Goal: Task Accomplishment & Management: Use online tool/utility

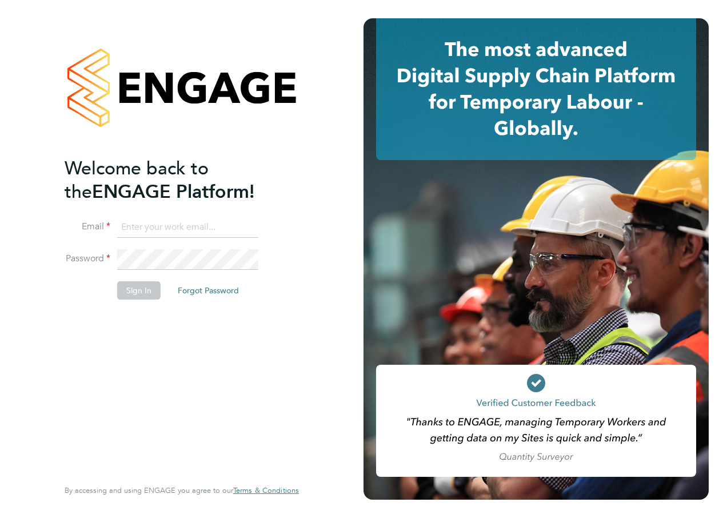
click at [132, 224] on input at bounding box center [187, 227] width 141 height 21
type input "Kavita.phakey@ncclondon.ac.uk"
click at [143, 290] on button "Sign In" at bounding box center [138, 290] width 43 height 18
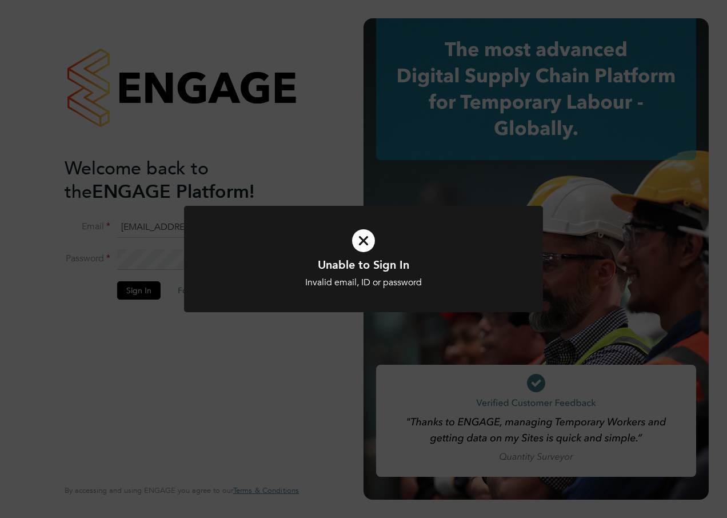
click at [367, 240] on icon at bounding box center [363, 240] width 297 height 45
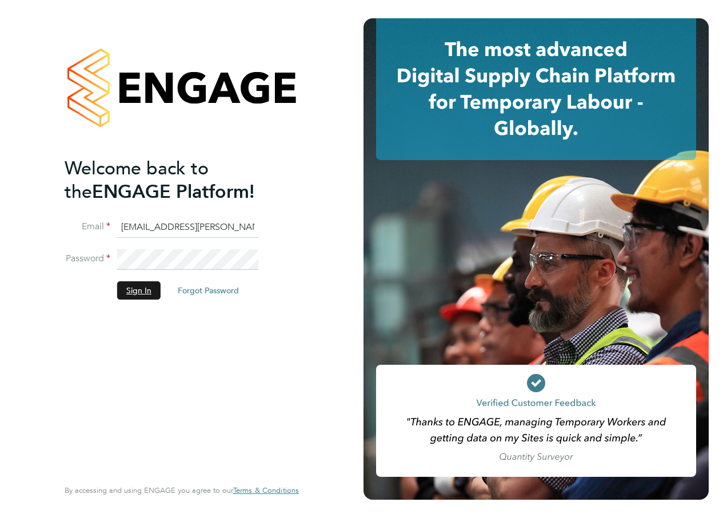
click at [143, 293] on button "Sign In" at bounding box center [138, 290] width 43 height 18
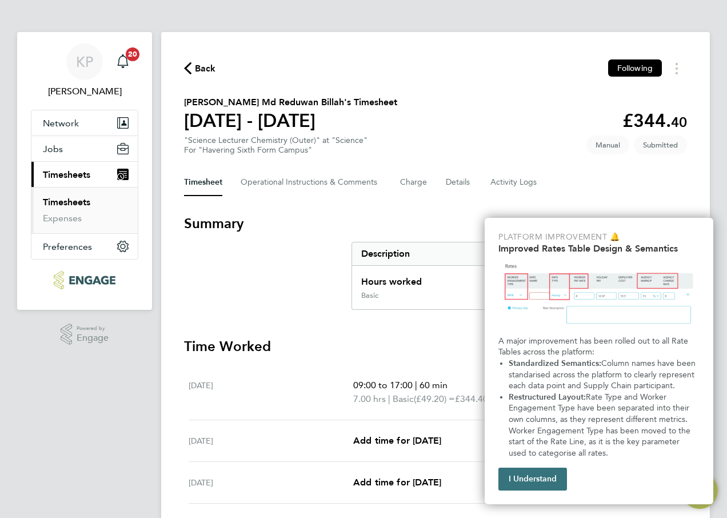
click at [527, 482] on button "I Understand" at bounding box center [533, 479] width 69 height 23
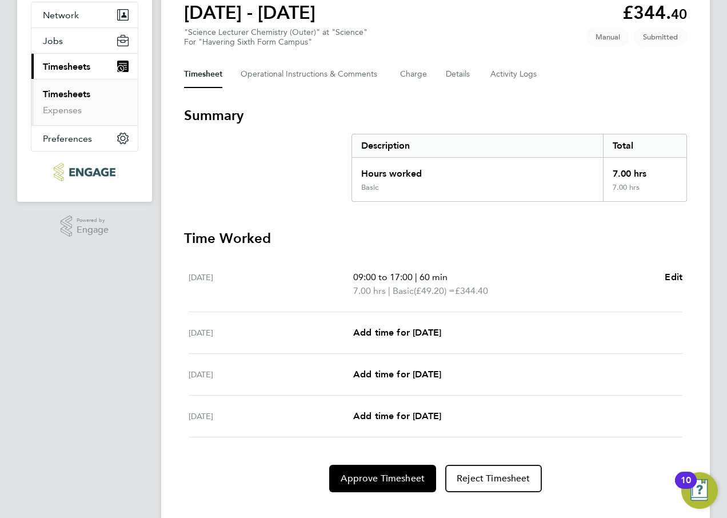
scroll to position [128, 0]
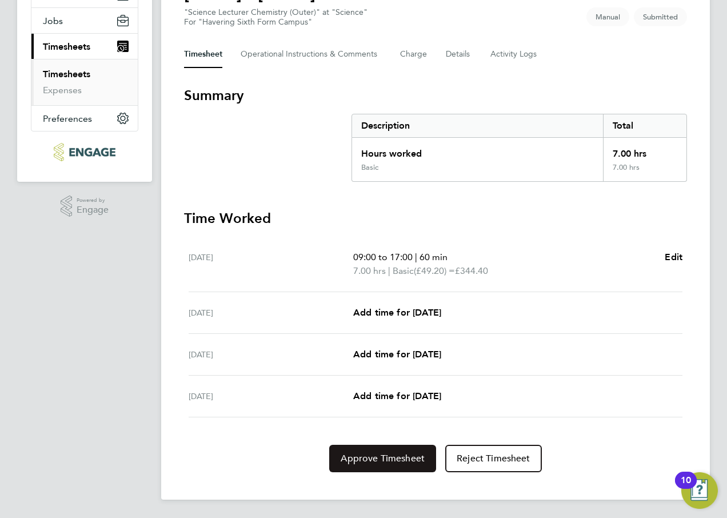
click at [392, 465] on button "Approve Timesheet" at bounding box center [382, 458] width 107 height 27
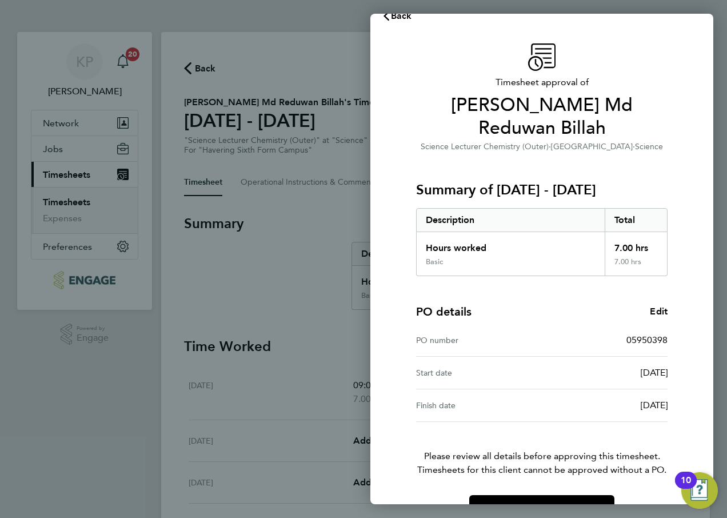
scroll to position [30, 0]
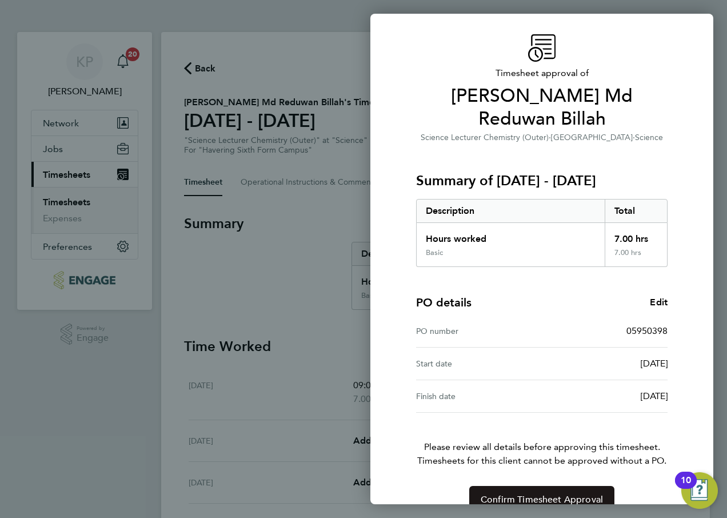
click at [554, 494] on span "Confirm Timesheet Approval" at bounding box center [542, 499] width 122 height 11
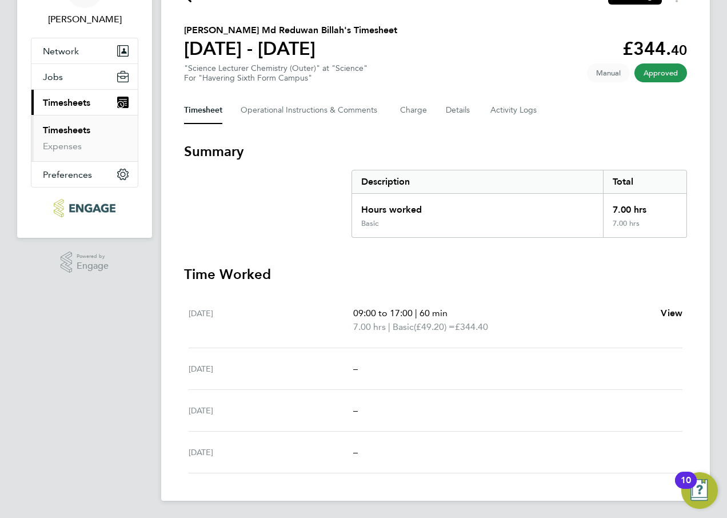
scroll to position [73, 0]
